Goal: Find specific page/section: Find specific page/section

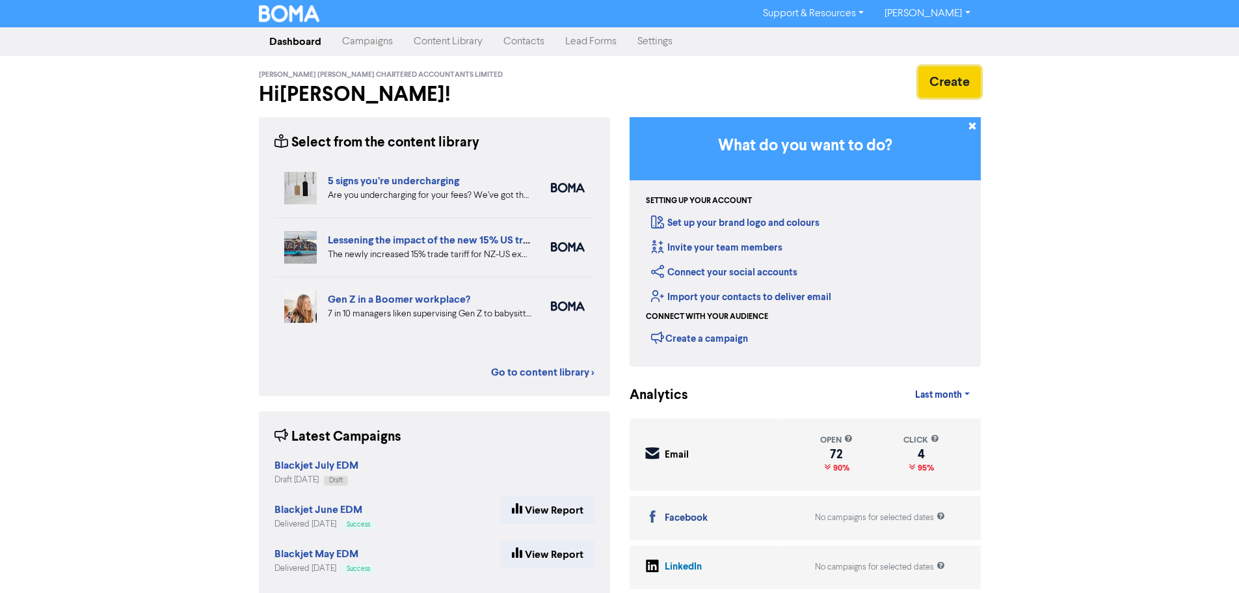
click at [959, 74] on button "Create" at bounding box center [949, 81] width 62 height 31
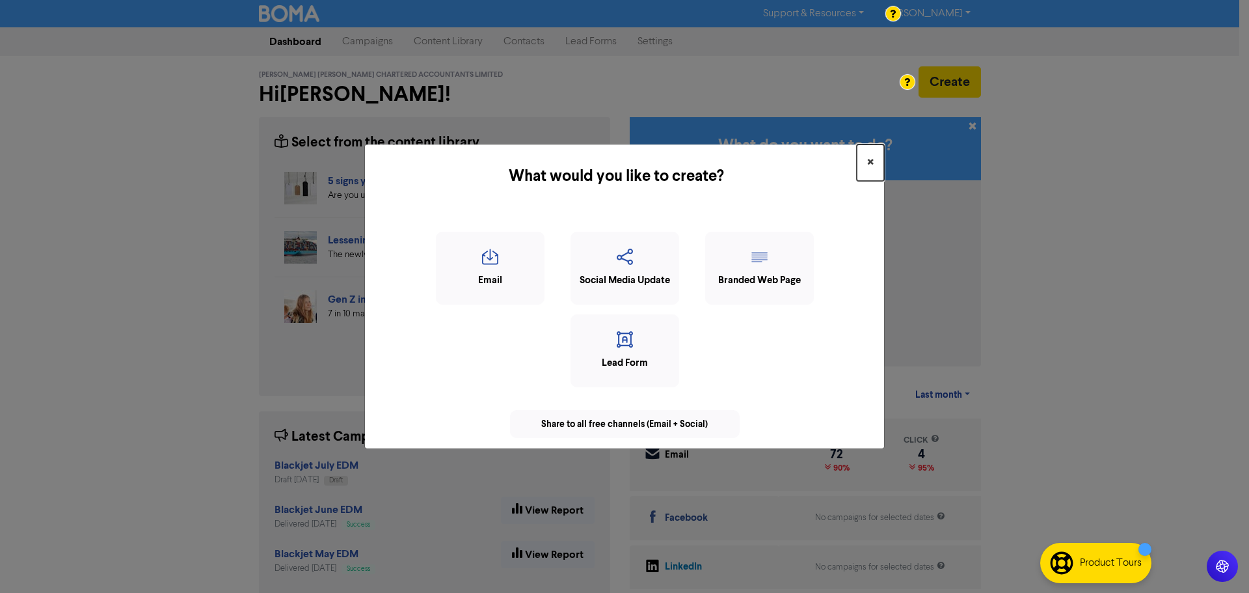
click at [857, 177] on button "×" at bounding box center [870, 162] width 27 height 36
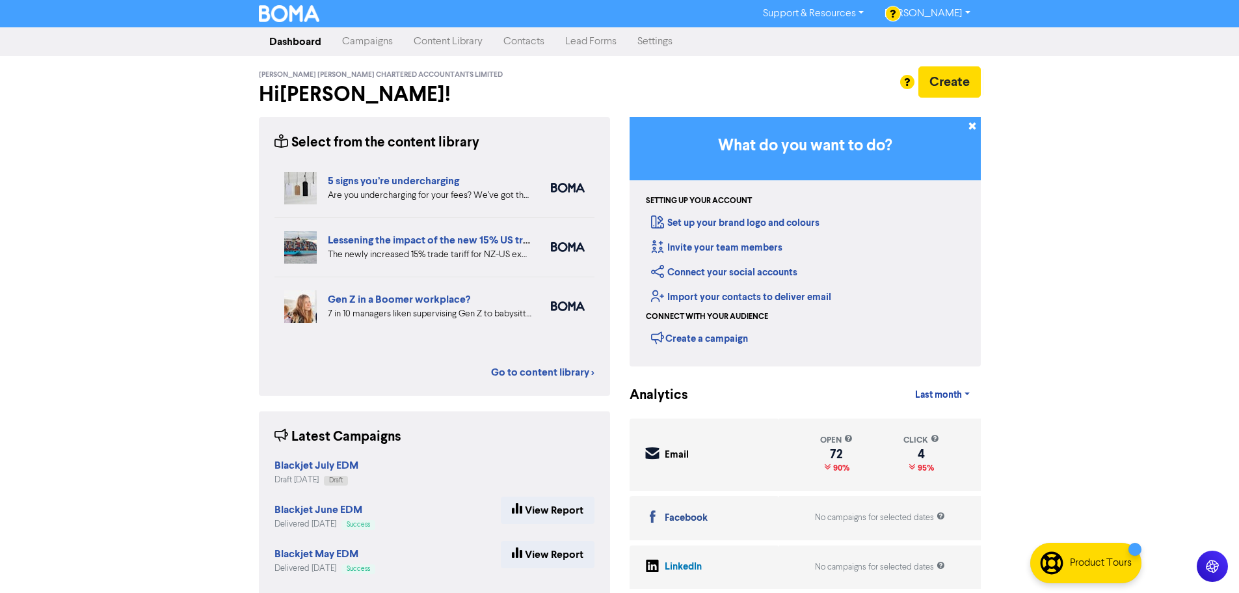
click at [528, 47] on link "Contacts" at bounding box center [524, 42] width 62 height 26
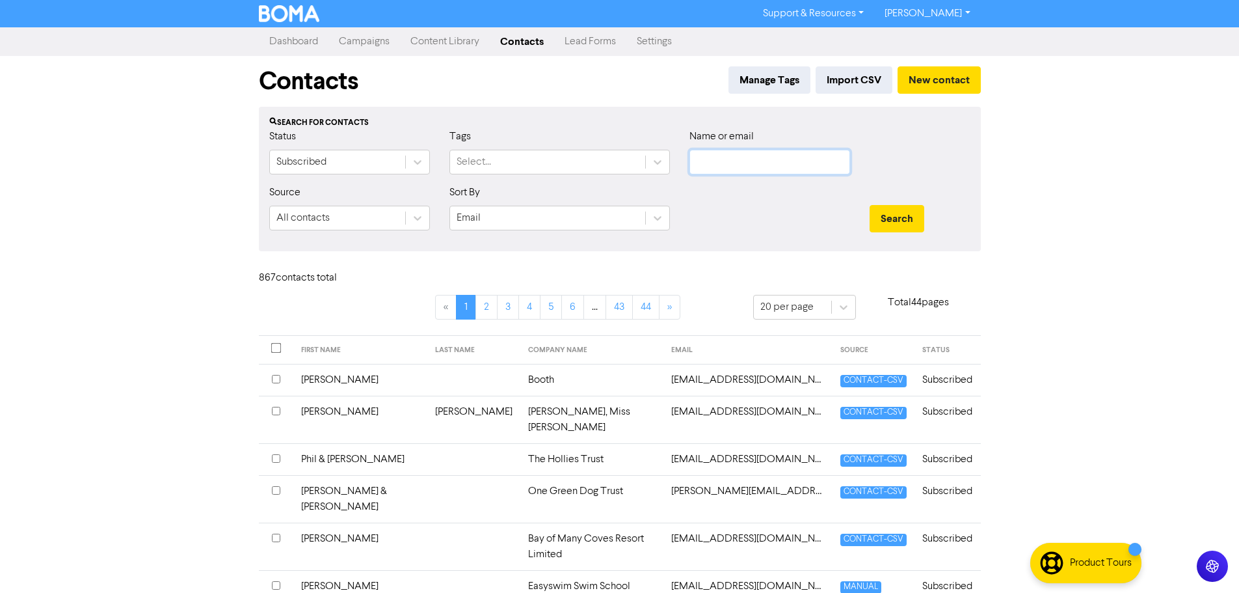
drag, startPoint x: 806, startPoint y: 168, endPoint x: 796, endPoint y: 168, distance: 9.8
click at [806, 168] on input "text" at bounding box center [769, 162] width 161 height 25
paste input "[PERSON_NAME]"
type input "[PERSON_NAME]"
click at [903, 211] on button "Search" at bounding box center [897, 218] width 55 height 27
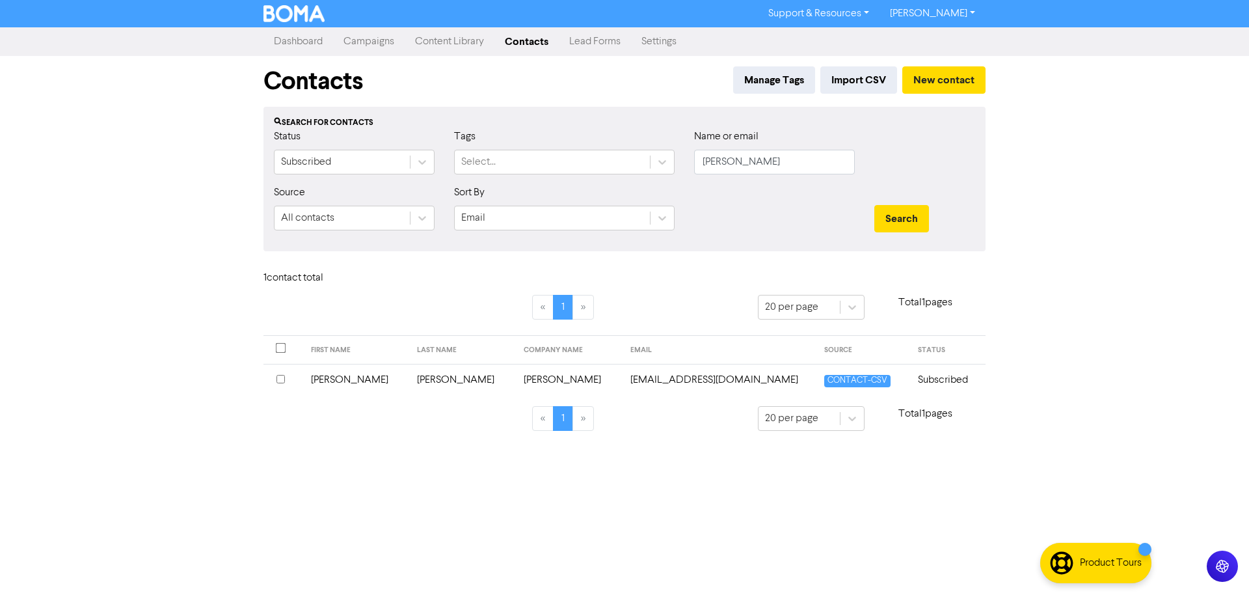
drag, startPoint x: 588, startPoint y: 372, endPoint x: 542, endPoint y: 359, distance: 48.0
click at [622, 370] on td "[EMAIL_ADDRESS][DOMAIN_NAME]" at bounding box center [719, 380] width 194 height 32
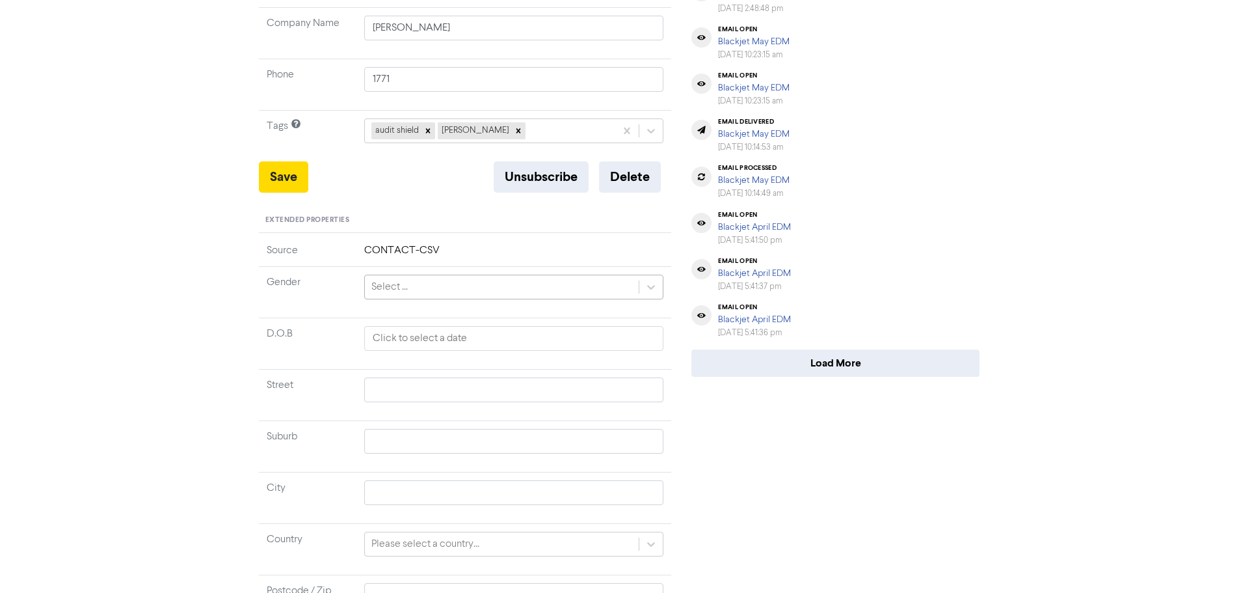
scroll to position [367, 0]
